Goal: Task Accomplishment & Management: Manage account settings

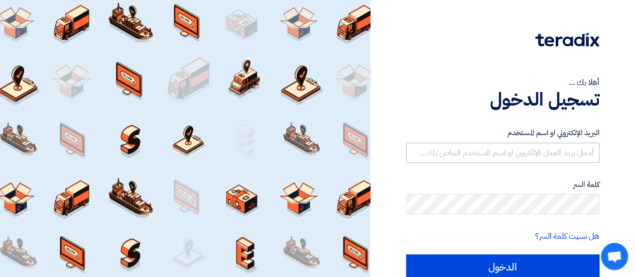
drag, startPoint x: 438, startPoint y: 140, endPoint x: 440, endPoint y: 147, distance: 7.3
click at [440, 147] on div "البريد الإلكتروني او اسم المستخدم" at bounding box center [502, 145] width 193 height 36
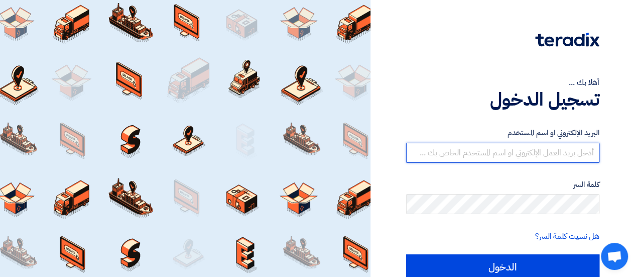
click at [440, 147] on input "text" at bounding box center [502, 153] width 193 height 20
click at [441, 150] on input "text" at bounding box center [502, 153] width 193 height 20
type input "[DOMAIN_NAME][EMAIL_ADDRESS][DOMAIN_NAME]"
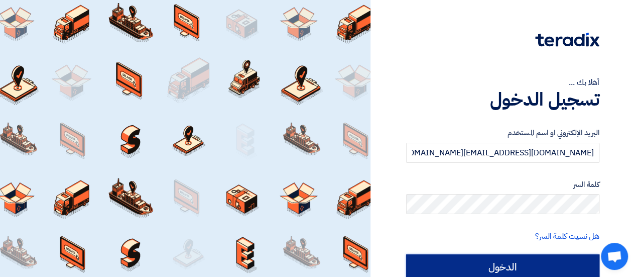
click at [428, 261] on input "الدخول" at bounding box center [502, 266] width 193 height 25
type input "Sign in"
